Goal: Information Seeking & Learning: Find specific page/section

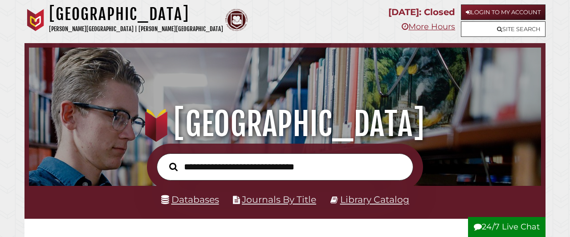
scroll to position [290, 507]
click at [201, 199] on link "Databases" at bounding box center [190, 199] width 58 height 11
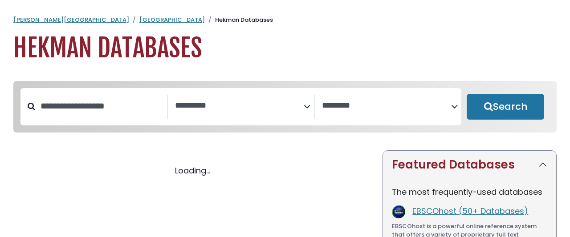
select select "Database Subject Filter"
select select "Database Vendors Filter"
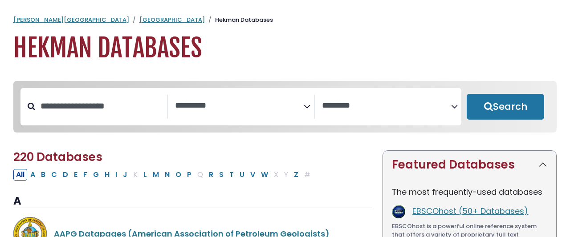
select select "Database Subject Filter"
select select "Database Vendors Filter"
click at [108, 99] on input "Search database by title or keyword" at bounding box center [101, 106] width 132 height 15
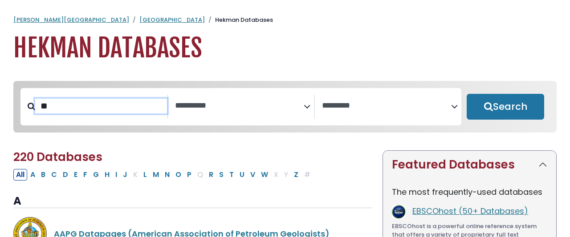
type input "*"
type input "*****"
click at [466, 94] on button "Search" at bounding box center [504, 107] width 77 height 26
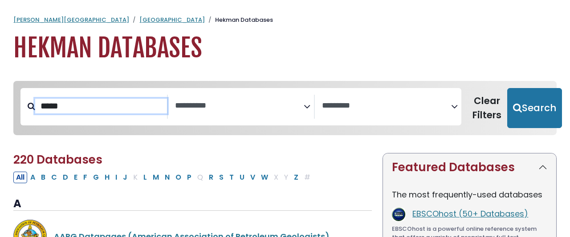
select select "Database Subject Filter"
select select "Database Vendors Filter"
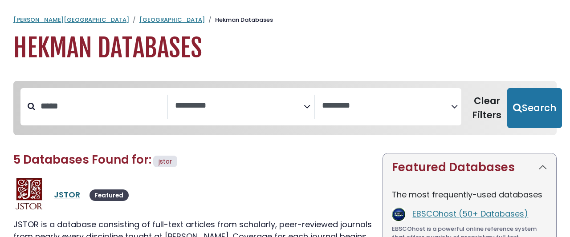
click at [57, 189] on link "JSTOR" at bounding box center [67, 194] width 26 height 11
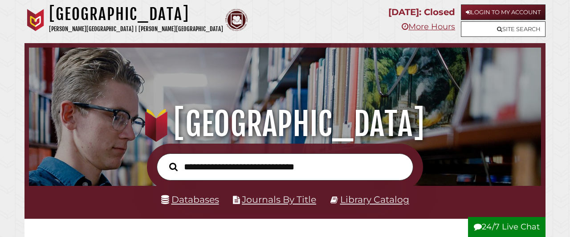
scroll to position [290, 507]
click at [190, 199] on link "Databases" at bounding box center [190, 199] width 58 height 11
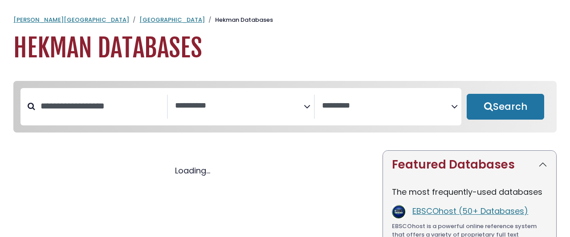
select select "Database Subject Filter"
select select "Database Vendors Filter"
select select "Database Subject Filter"
select select "Database Vendors Filter"
